Goal: Navigation & Orientation: Find specific page/section

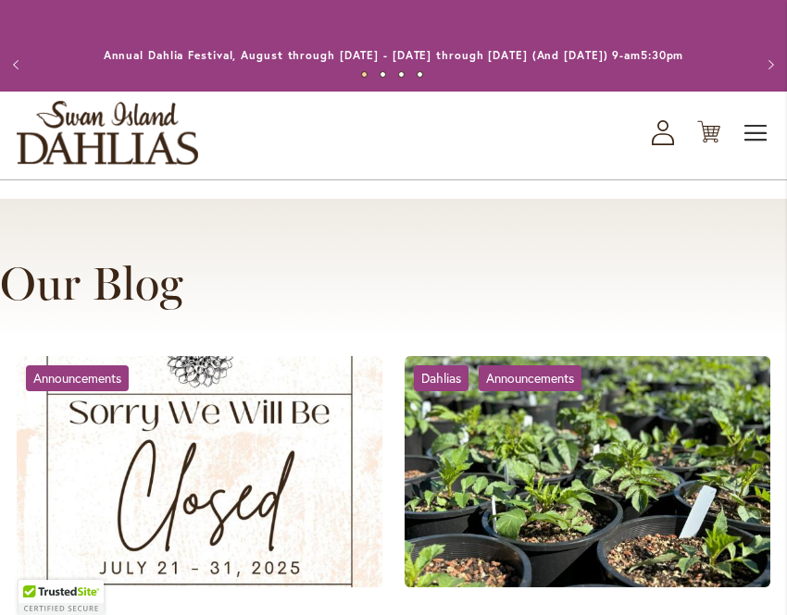
click at [751, 147] on span "Toggle Nav" at bounding box center [756, 133] width 28 height 37
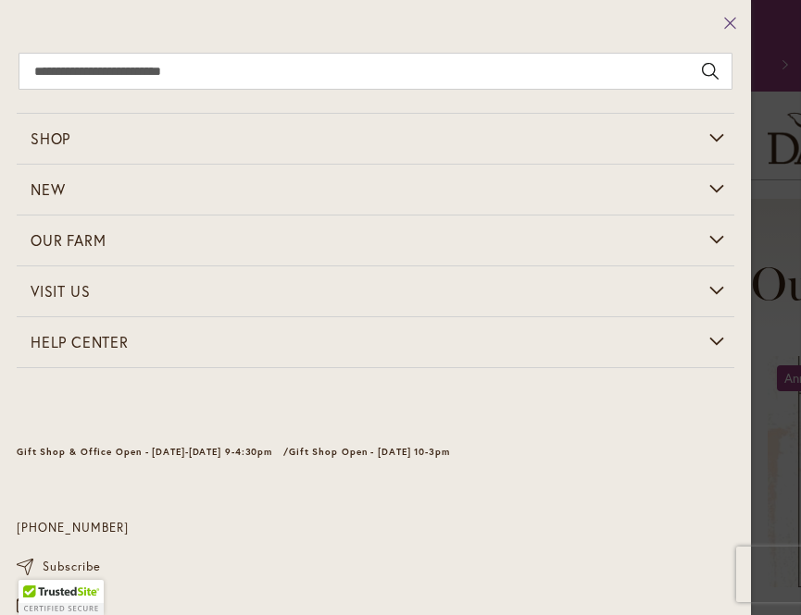
click at [723, 28] on icon at bounding box center [730, 23] width 14 height 19
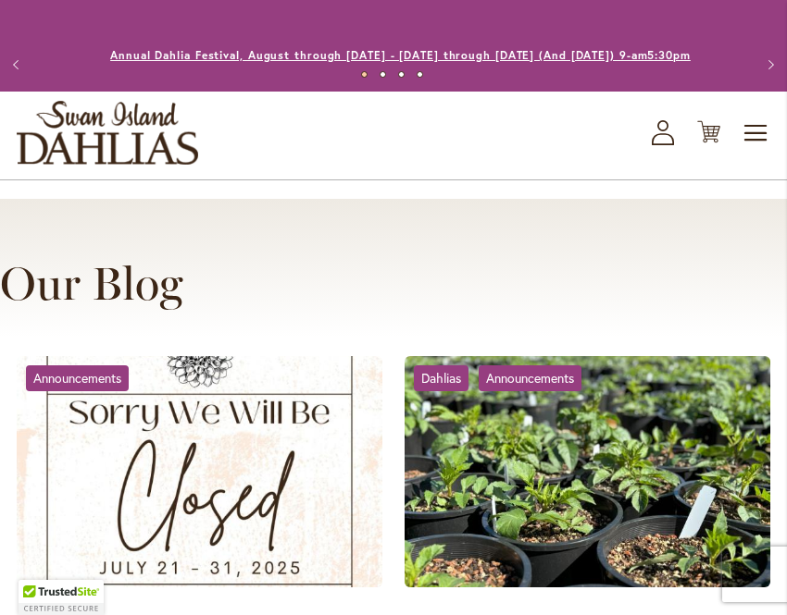
click at [521, 57] on link "Annual Dahlia Festival, August through [DATE] - [DATE] through [DATE] (And [DAT…" at bounding box center [400, 55] width 580 height 14
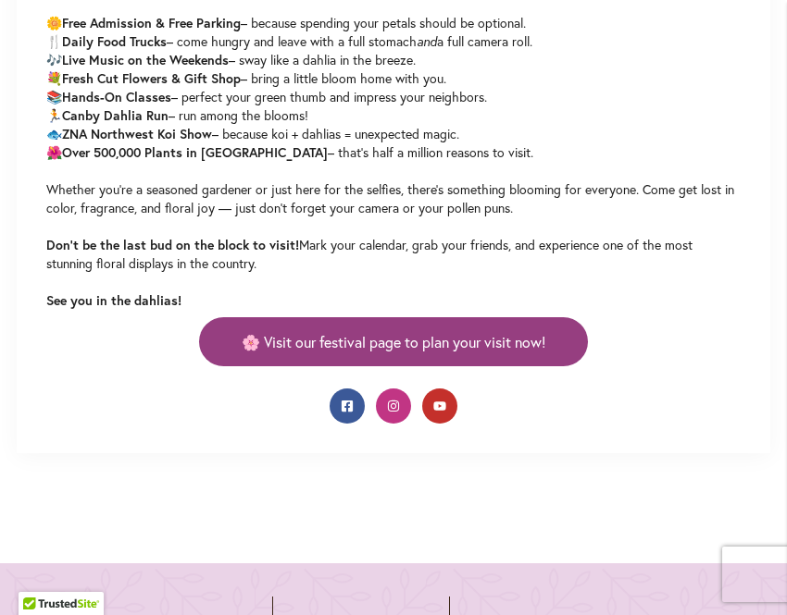
scroll to position [833, 0]
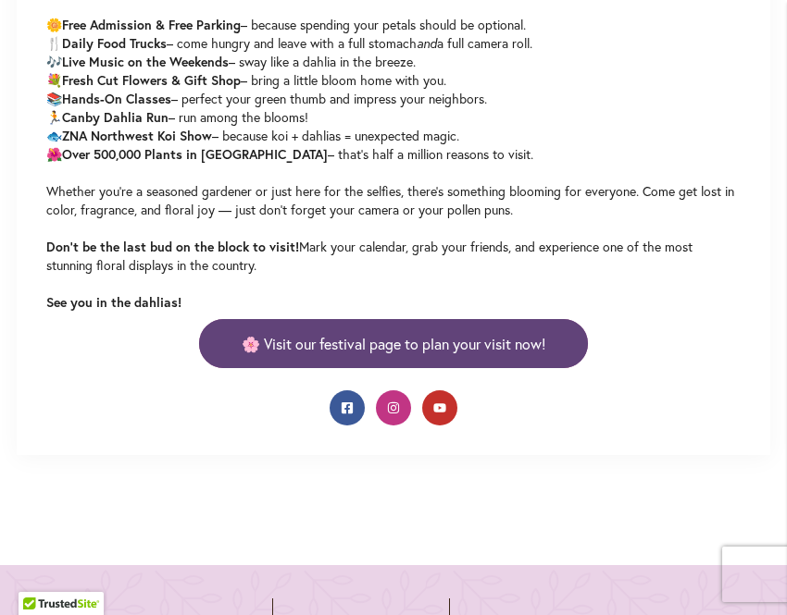
click at [551, 359] on link "🌸 Visit our festival page to plan your visit now!" at bounding box center [393, 343] width 389 height 49
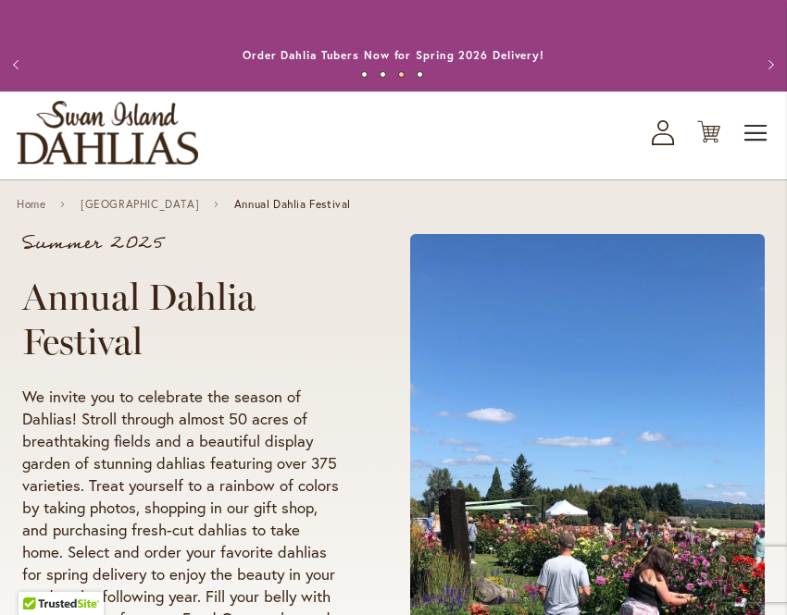
click at [760, 136] on span "Toggle Nav" at bounding box center [756, 133] width 28 height 37
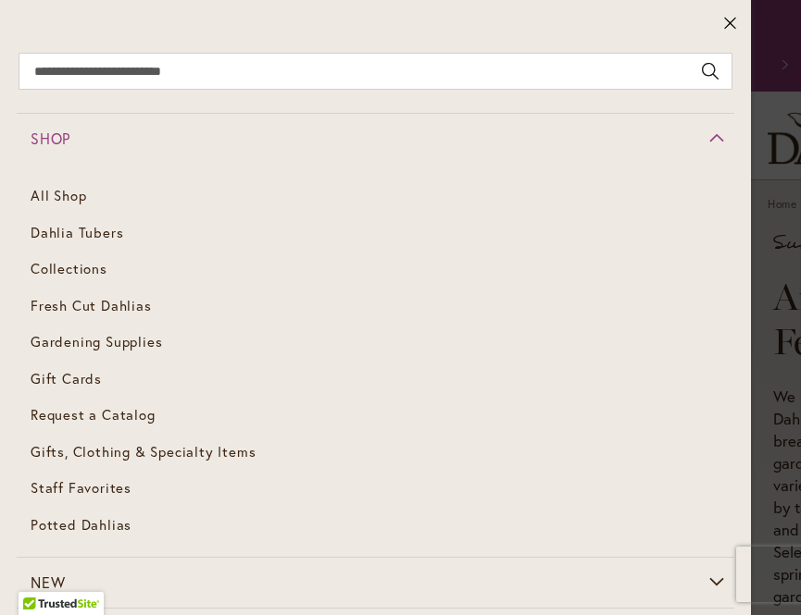
click at [707, 130] on link "Shop" at bounding box center [375, 139] width 717 height 50
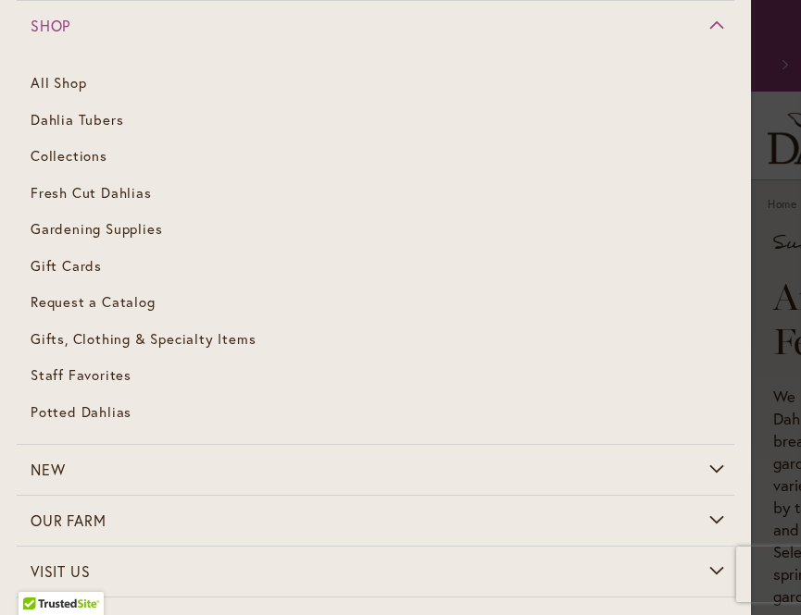
click at [705, 23] on link "Shop" at bounding box center [375, 26] width 717 height 50
